Goal: Navigation & Orientation: Go to known website

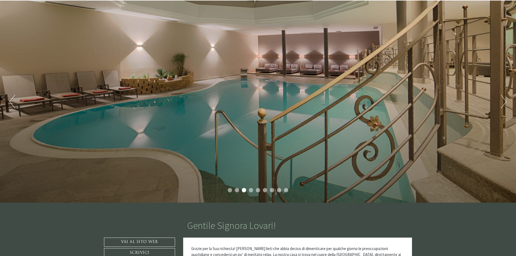
scroll to position [54, 0]
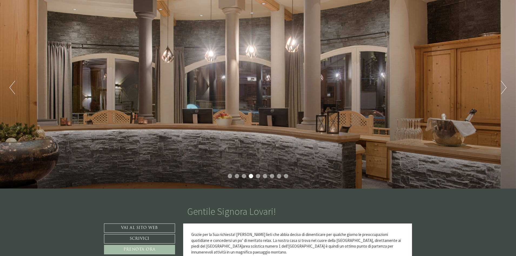
click at [503, 90] on button "Next" at bounding box center [504, 88] width 6 height 14
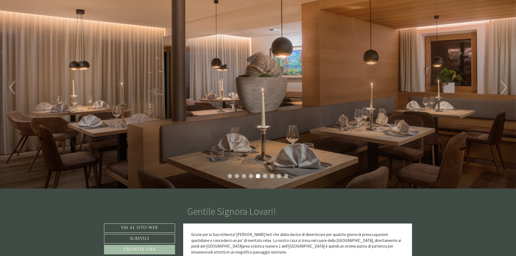
click at [503, 90] on button "Next" at bounding box center [504, 88] width 6 height 14
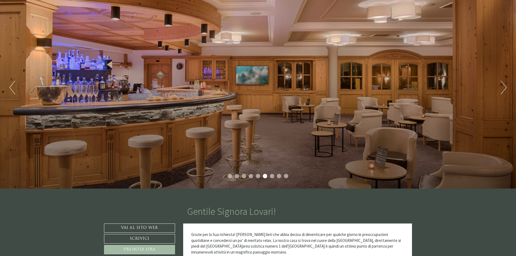
click at [503, 90] on button "Next" at bounding box center [504, 88] width 6 height 14
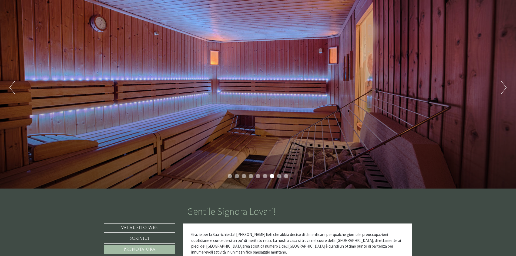
click at [503, 90] on button "Next" at bounding box center [504, 88] width 6 height 14
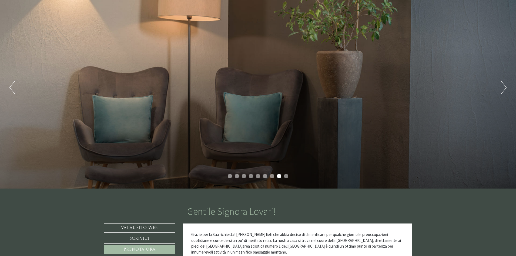
click at [502, 90] on button "Next" at bounding box center [504, 88] width 6 height 14
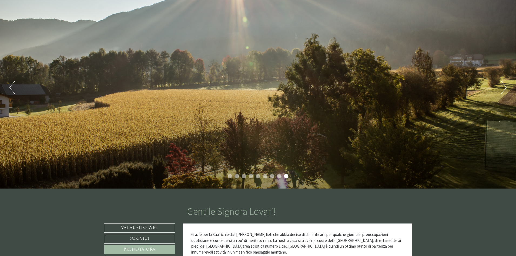
click at [502, 91] on button "Next" at bounding box center [504, 88] width 6 height 14
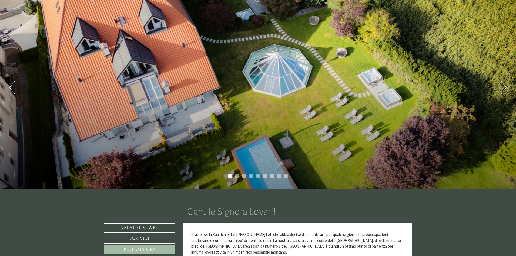
click at [502, 91] on button "Next" at bounding box center [504, 88] width 6 height 14
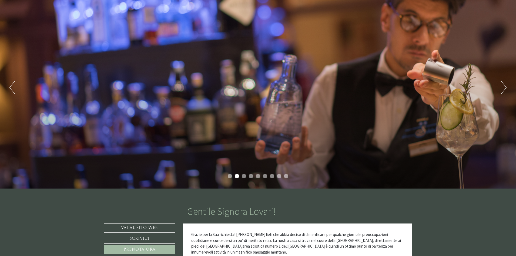
click at [502, 91] on button "Next" at bounding box center [504, 88] width 6 height 14
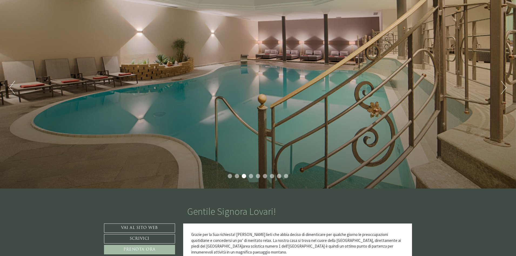
click at [501, 91] on button "Next" at bounding box center [504, 88] width 6 height 14
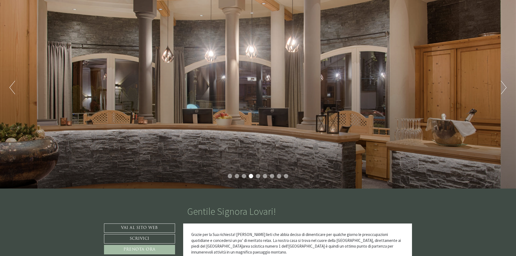
click at [501, 91] on button "Next" at bounding box center [504, 88] width 6 height 14
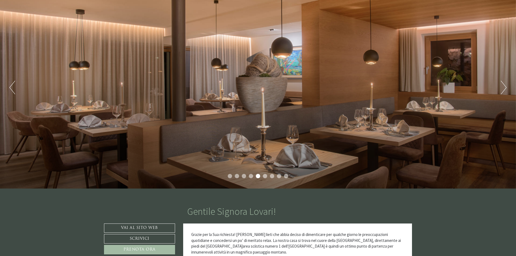
click at [501, 91] on button "Next" at bounding box center [504, 88] width 6 height 14
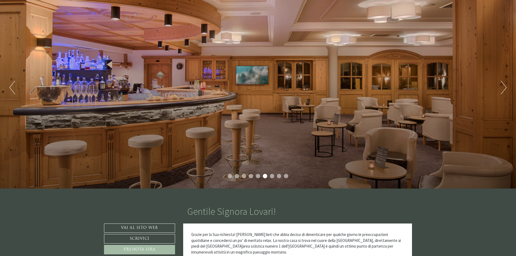
click at [501, 91] on button "Next" at bounding box center [504, 88] width 6 height 14
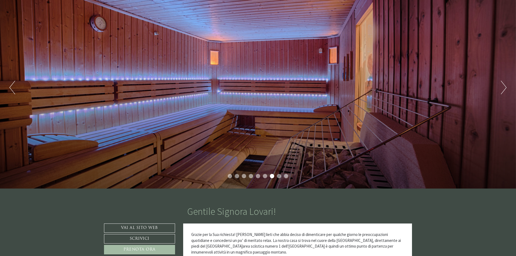
click at [501, 91] on button "Next" at bounding box center [504, 88] width 6 height 14
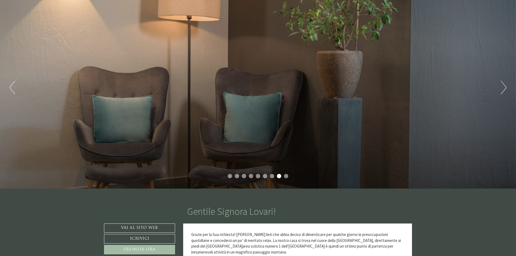
click at [501, 91] on div "Previous Next 1 2 3 4 5 6 7 8 9" at bounding box center [258, 87] width 516 height 202
click at [500, 91] on div "Previous Next 1 2 3 4 5 6 7 8 9" at bounding box center [258, 87] width 516 height 202
click at [503, 91] on button "Next" at bounding box center [504, 88] width 6 height 14
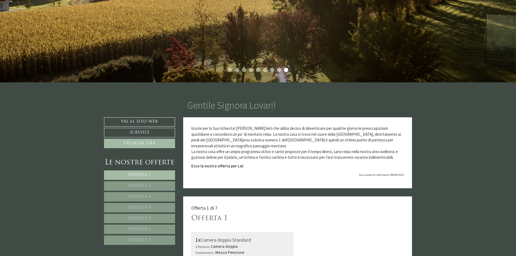
scroll to position [189, 0]
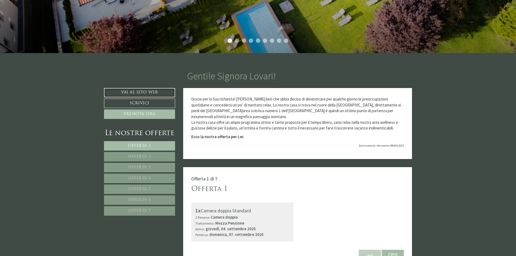
click at [135, 93] on link "Vai al sito web" at bounding box center [139, 92] width 71 height 9
